Goal: Task Accomplishment & Management: Manage account settings

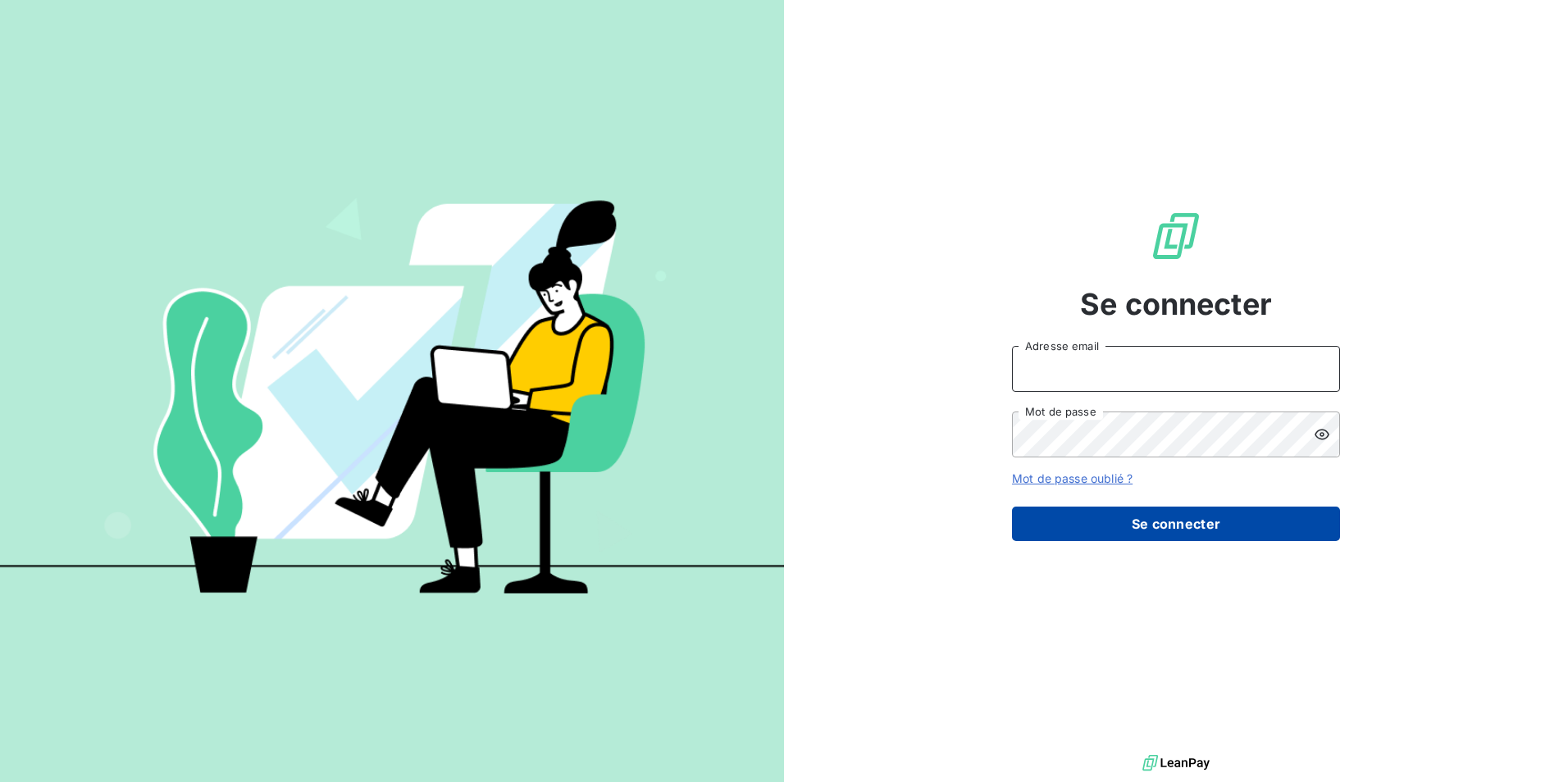
type input "[EMAIL_ADDRESS][PERSON_NAME][DOMAIN_NAME]"
click at [1157, 520] on button "Se connecter" at bounding box center [1176, 523] width 328 height 35
